Goal: Browse casually: Explore the website without a specific task or goal

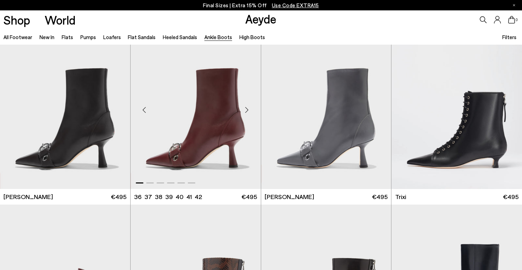
scroll to position [13, 0]
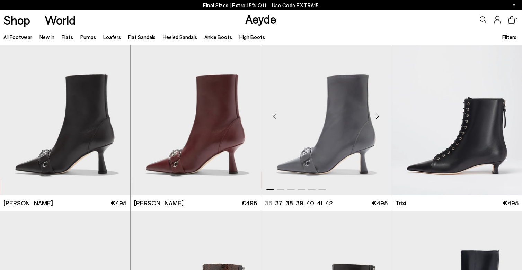
click at [377, 115] on div "Next slide" at bounding box center [377, 116] width 21 height 21
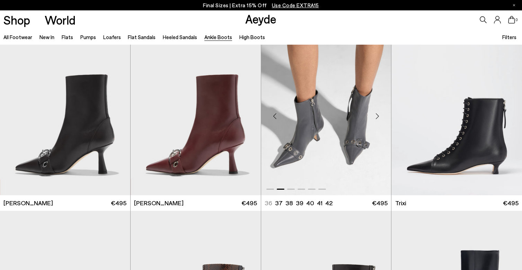
click at [377, 115] on div "Next slide" at bounding box center [377, 116] width 21 height 21
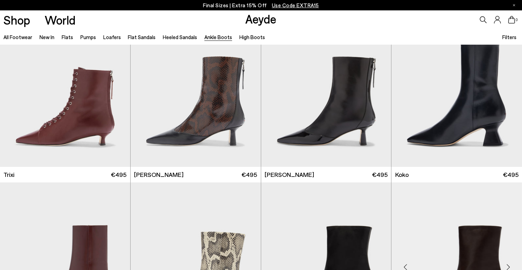
scroll to position [166, 0]
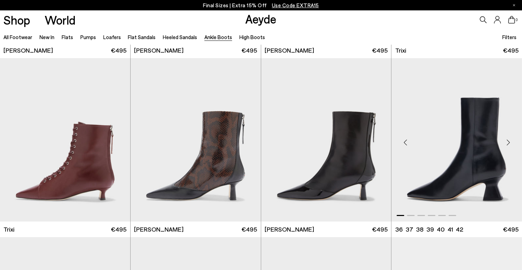
click at [509, 143] on div "Next slide" at bounding box center [508, 142] width 21 height 21
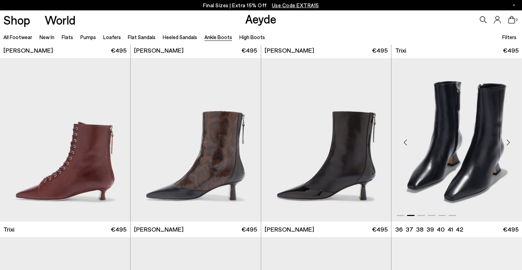
click at [509, 143] on div "Next slide" at bounding box center [508, 142] width 21 height 21
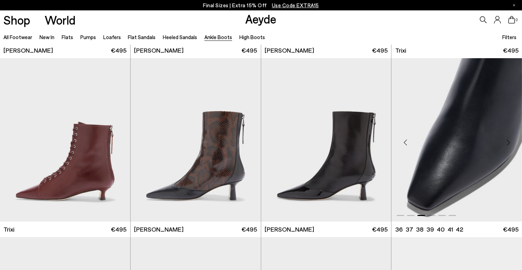
click at [509, 143] on div "Next slide" at bounding box center [508, 142] width 21 height 21
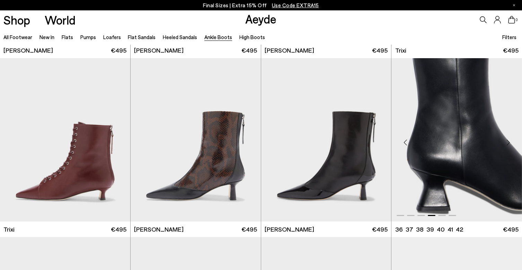
click at [509, 143] on div "Next slide" at bounding box center [508, 142] width 21 height 21
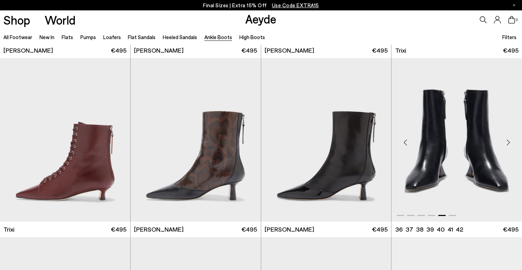
click at [509, 143] on div "Next slide" at bounding box center [508, 142] width 21 height 21
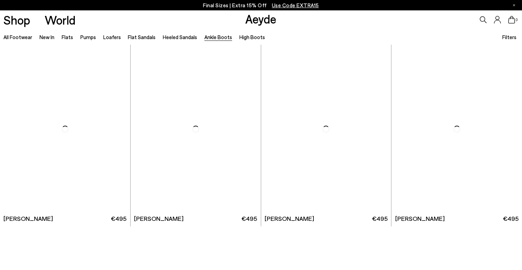
scroll to position [1437, 0]
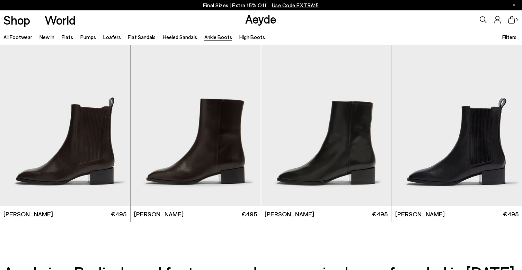
click at [305, 6] on span "Use Code EXTRA15" at bounding box center [295, 5] width 47 height 6
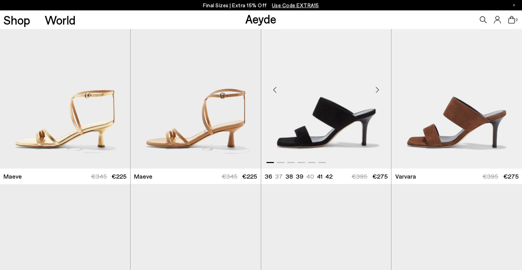
scroll to position [1639, 0]
